Goal: Information Seeking & Learning: Learn about a topic

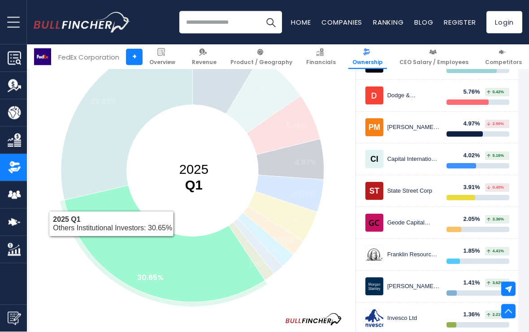
scroll to position [204, 4]
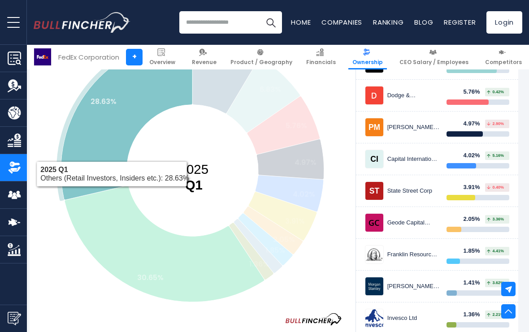
click at [93, 164] on icon at bounding box center [126, 119] width 131 height 161
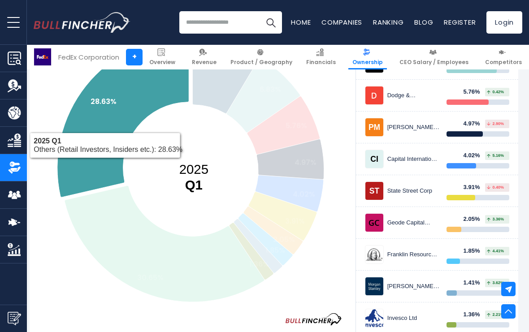
click at [73, 287] on rect at bounding box center [192, 171] width 325 height 283
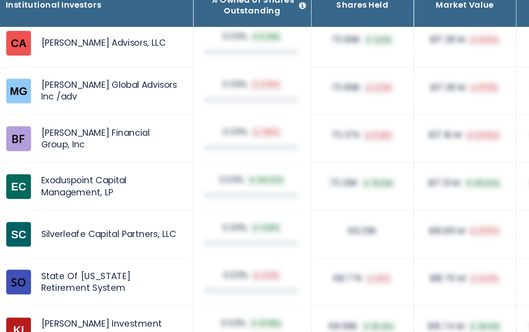
scroll to position [7010, 4]
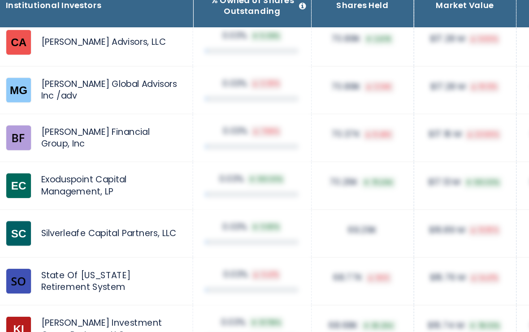
click at [190, 266] on td "0.03% 0.47%" at bounding box center [216, 283] width 85 height 34
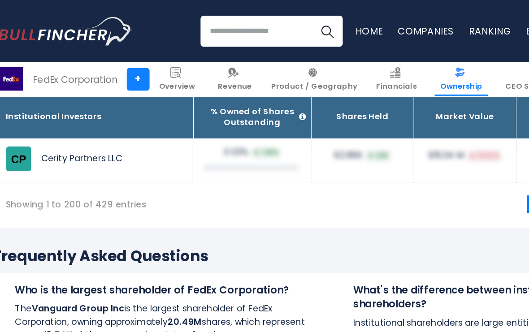
scroll to position [7557, 4]
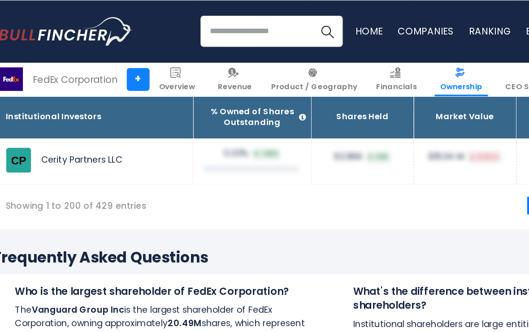
click at [190, 206] on h4 "Who is the largest shareholder of FedEx Corporation?" at bounding box center [151, 211] width 213 height 10
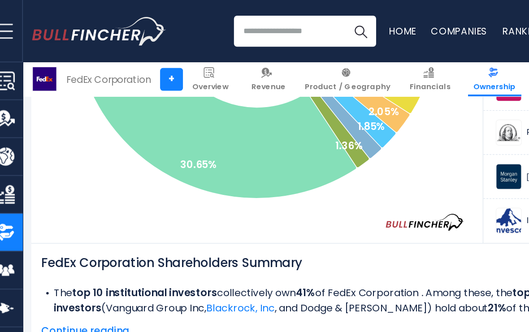
scroll to position [0, 0]
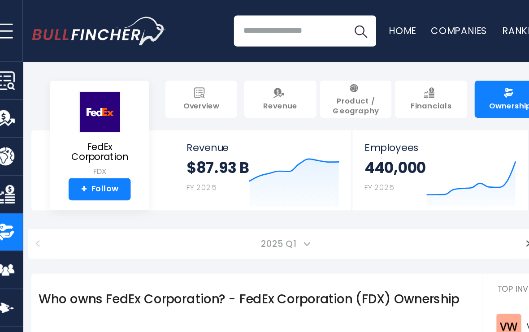
click at [309, 76] on span "Financials" at bounding box center [322, 76] width 30 height 7
click at [374, 70] on img at bounding box center [378, 67] width 8 height 8
click at [316, 70] on img at bounding box center [320, 67] width 8 height 8
click at [315, 76] on span "Financials" at bounding box center [322, 76] width 30 height 7
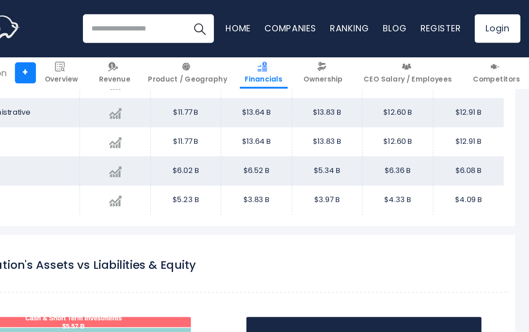
click at [306, 203] on rect "FedEx Corporation's Assets vs Liabilities & Equity" at bounding box center [274, 296] width 488 height 224
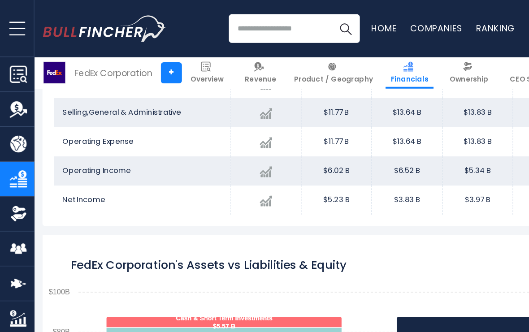
scroll to position [638, 0]
click at [315, 207] on rect "FedEx Corporation's Assets vs Liabilities & Equity" at bounding box center [278, 296] width 488 height 224
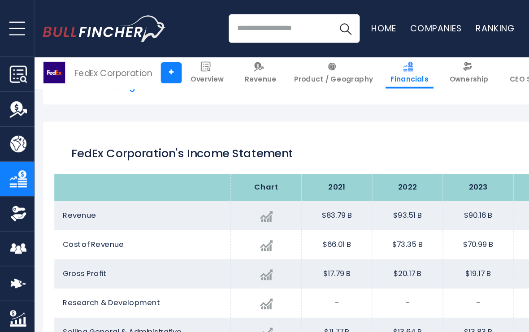
scroll to position [447, 0]
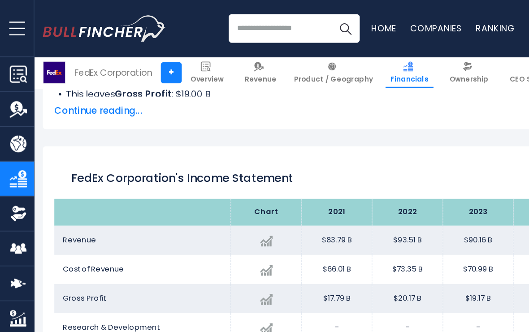
click at [207, 56] on img at bounding box center [203, 52] width 8 height 8
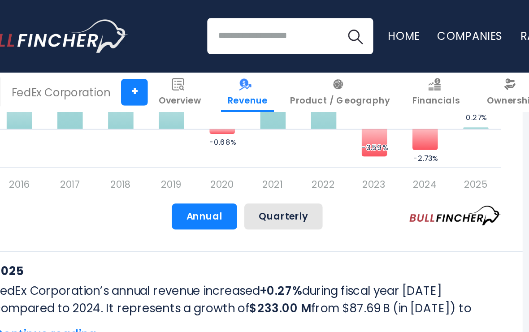
scroll to position [649, 0]
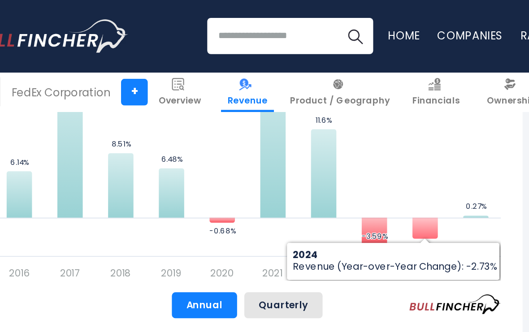
click at [306, 143] on icon "FedEx Corporation's Revenue (Year-over-Year Change)" at bounding box center [314, 141] width 16 height 13
click at [286, 104] on rect "FedEx Corporation's Revenue (Year-over-Year Change)" at bounding box center [204, 73] width 314 height 202
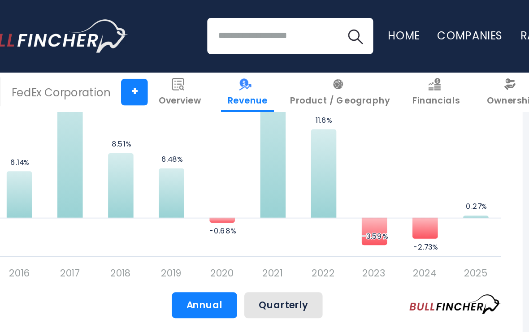
click at [270, 107] on rect "FedEx Corporation's Revenue (Year-over-Year Change)" at bounding box center [204, 73] width 314 height 202
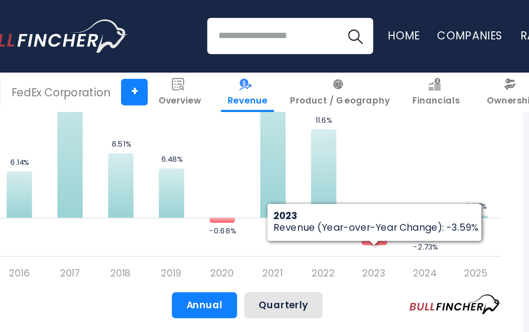
click at [275, 142] on icon "FedEx Corporation's Revenue (Year-over-Year Change)" at bounding box center [283, 143] width 16 height 17
click at [286, 93] on rect "FedEx Corporation's Revenue (Year-over-Year Change)" at bounding box center [204, 73] width 314 height 202
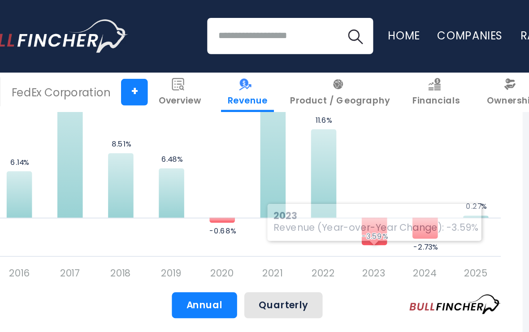
click at [240, 92] on rect "FedEx Corporation's Revenue (Year-over-Year Change)" at bounding box center [204, 73] width 314 height 202
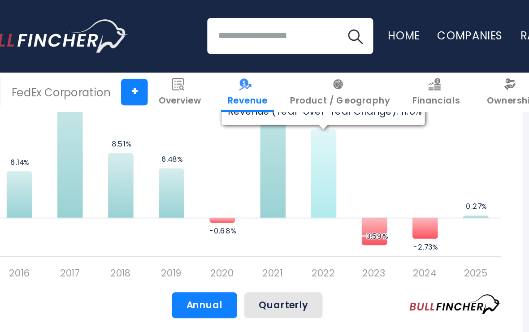
click at [243, 114] on icon "FedEx Corporation's Revenue (Year-over-Year Change)" at bounding box center [251, 107] width 16 height 55
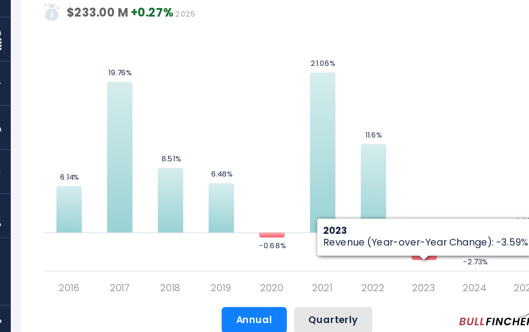
scroll to position [530, 0]
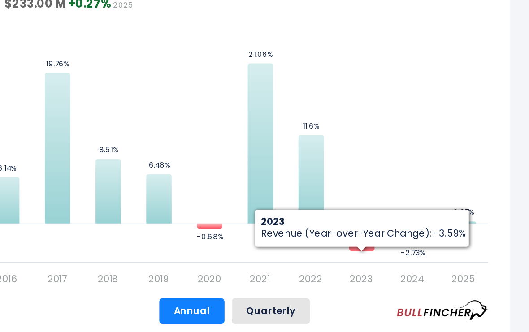
click at [235, 301] on div "Annual Quarterly" at bounding box center [204, 309] width 314 height 16
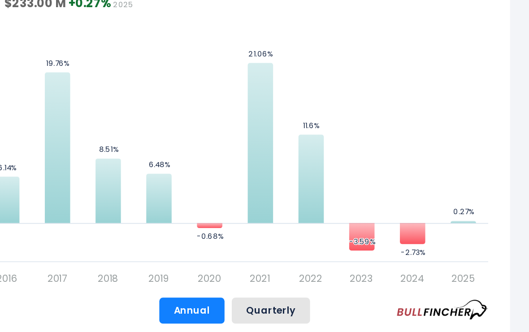
click at [289, 105] on rect "FedEx Corporation's Revenue (Year-over-Year Change)" at bounding box center [204, 192] width 314 height 202
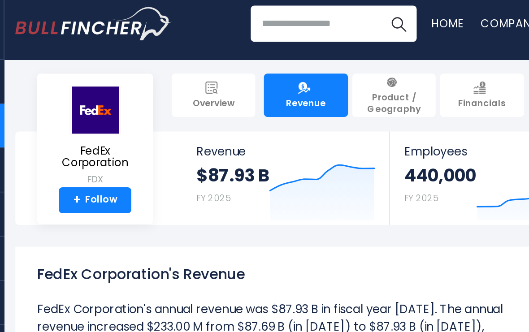
scroll to position [4, 0]
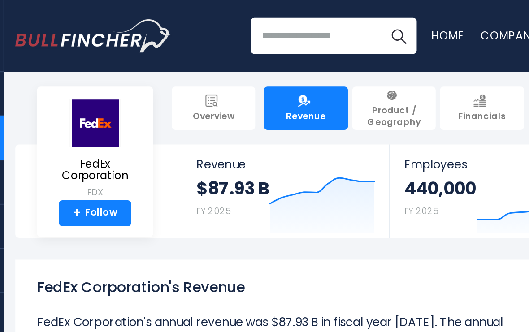
click at [317, 66] on img at bounding box center [321, 63] width 8 height 8
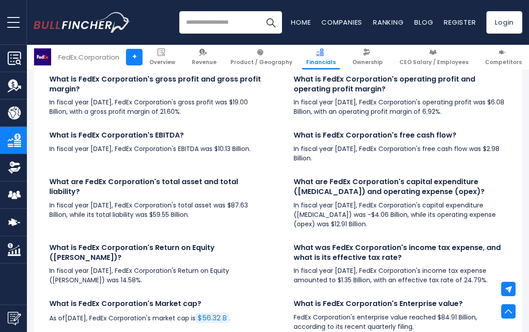
scroll to position [2128, 0]
